Goal: Information Seeking & Learning: Learn about a topic

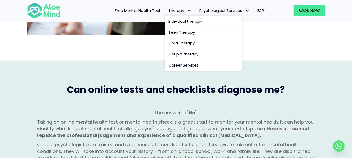
scroll to position [411, 0]
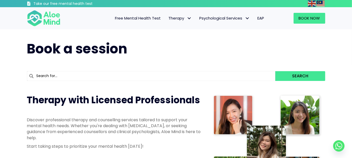
click at [139, 70] on div "Search" at bounding box center [176, 76] width 298 height 15
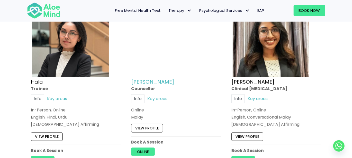
scroll to position [514, 0]
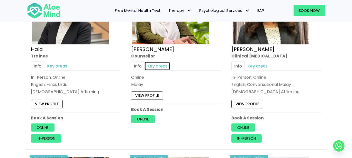
click at [158, 64] on link "Key areas" at bounding box center [157, 65] width 26 height 9
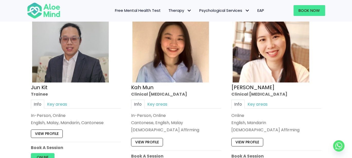
scroll to position [1877, 0]
